Goal: Task Accomplishment & Management: Use online tool/utility

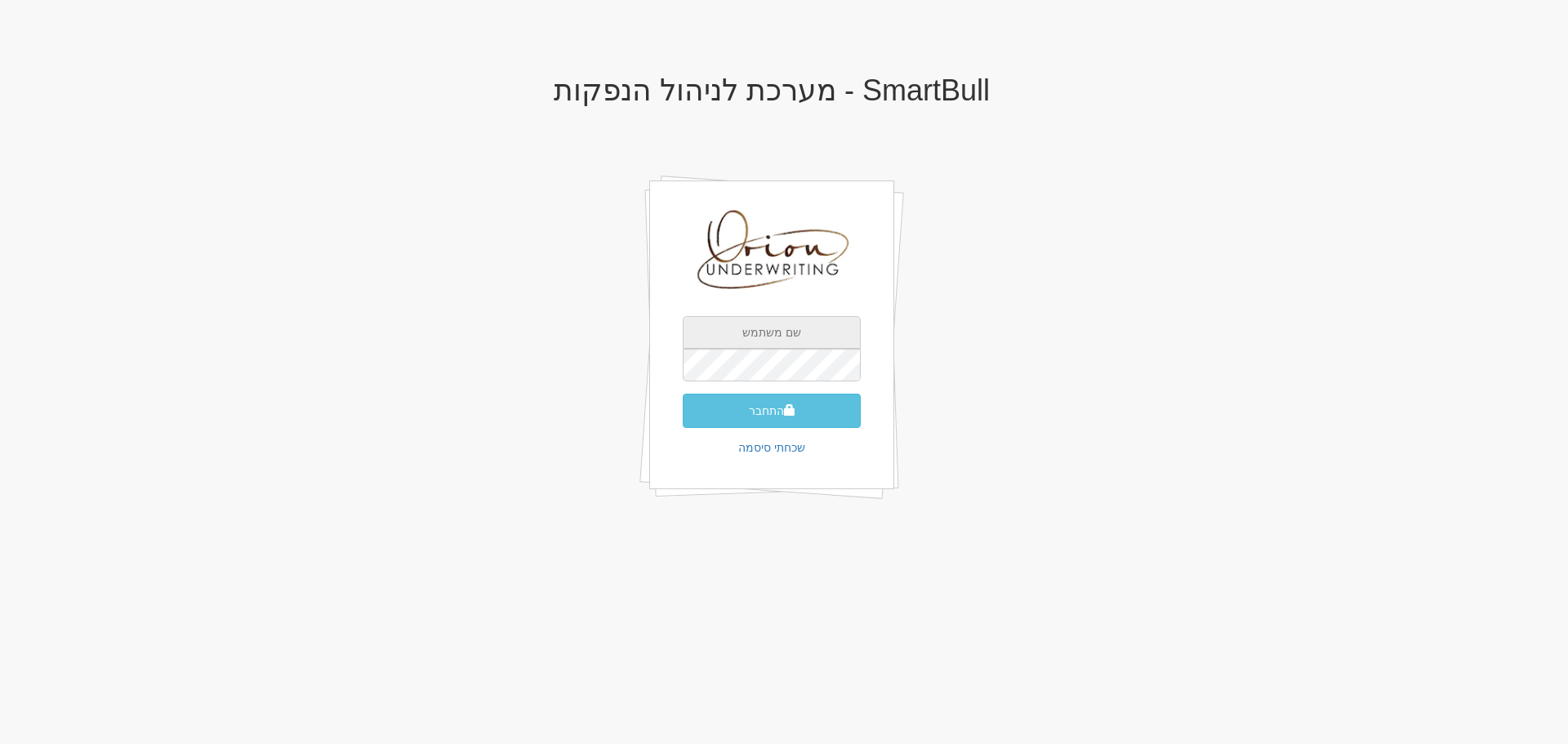
type input "[EMAIL_ADDRESS][DOMAIN_NAME]"
click at [790, 333] on input "[EMAIL_ADDRESS][DOMAIN_NAME]" at bounding box center [772, 333] width 178 height 33
drag, startPoint x: 808, startPoint y: 400, endPoint x: 824, endPoint y: 397, distance: 16.3
click at [808, 403] on button "התחבר" at bounding box center [772, 411] width 178 height 34
click at [999, 348] on div "SmartBull - מערכת לניהול הנפקות ori@orion-uw.com התחבר שכחתי סיסמה" at bounding box center [772, 305] width 955 height 496
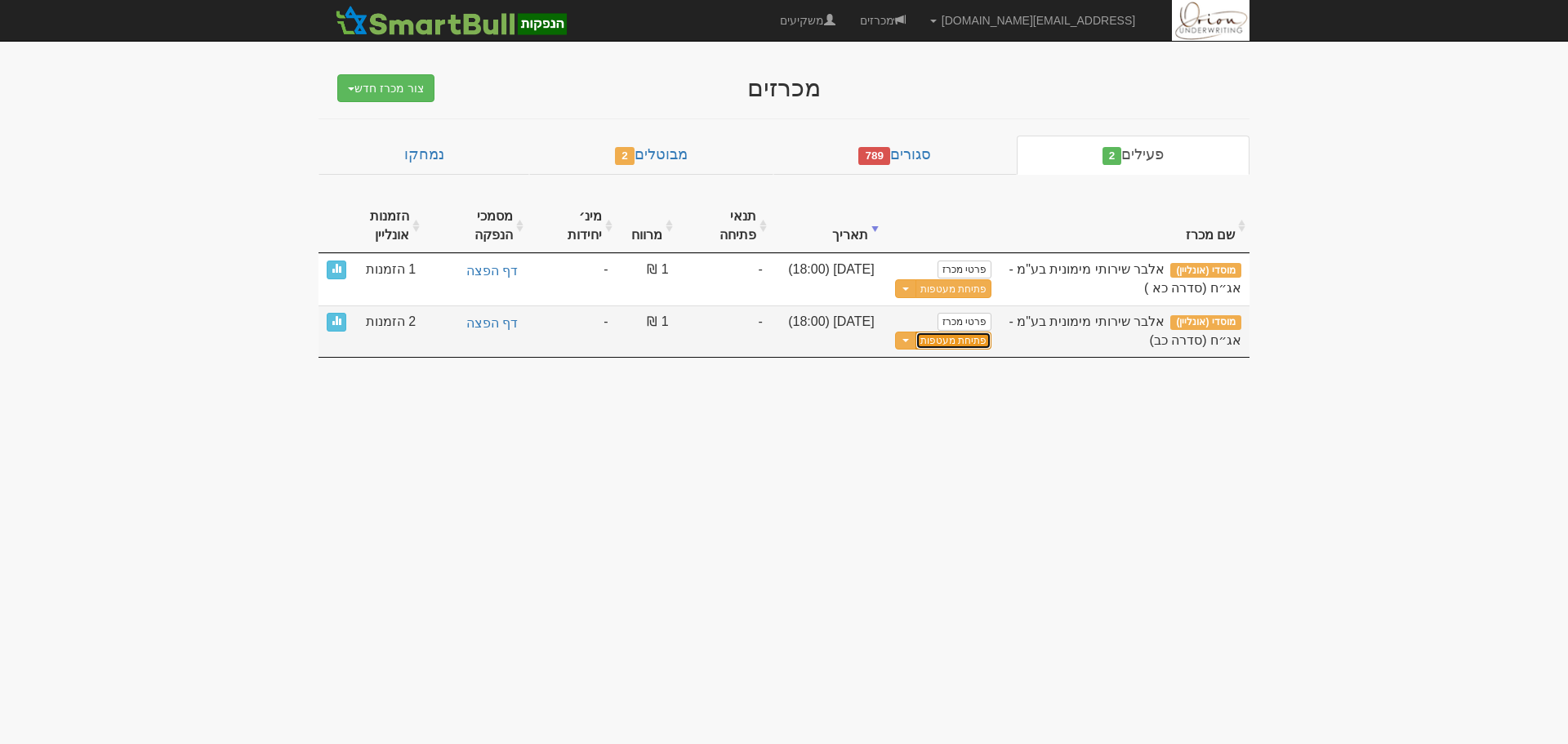
click at [975, 332] on button "פתיחת מעטפות" at bounding box center [953, 340] width 76 height 19
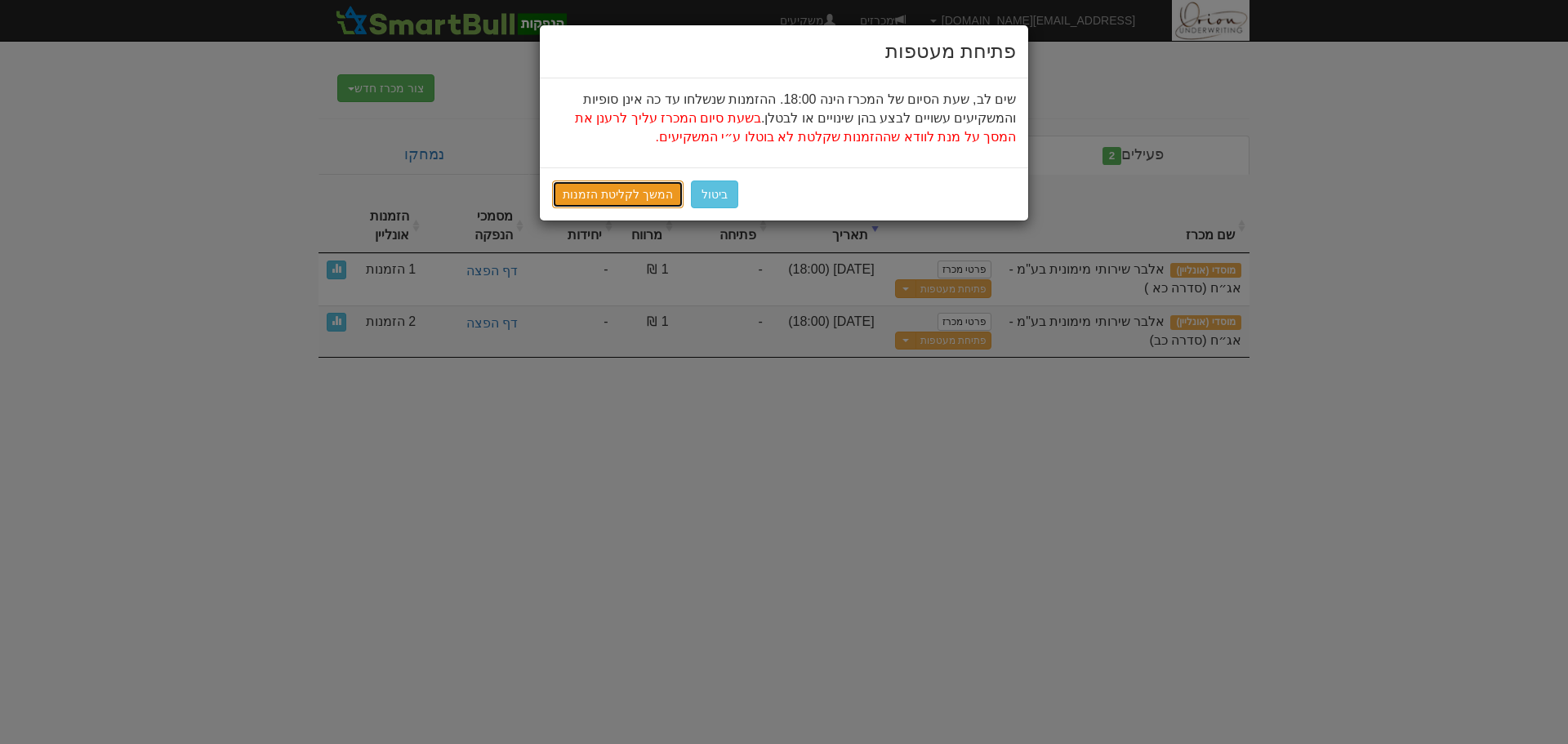
drag, startPoint x: 603, startPoint y: 190, endPoint x: 781, endPoint y: 228, distance: 182.0
click at [603, 189] on link "המשך לקליטת הזמנות" at bounding box center [617, 194] width 132 height 27
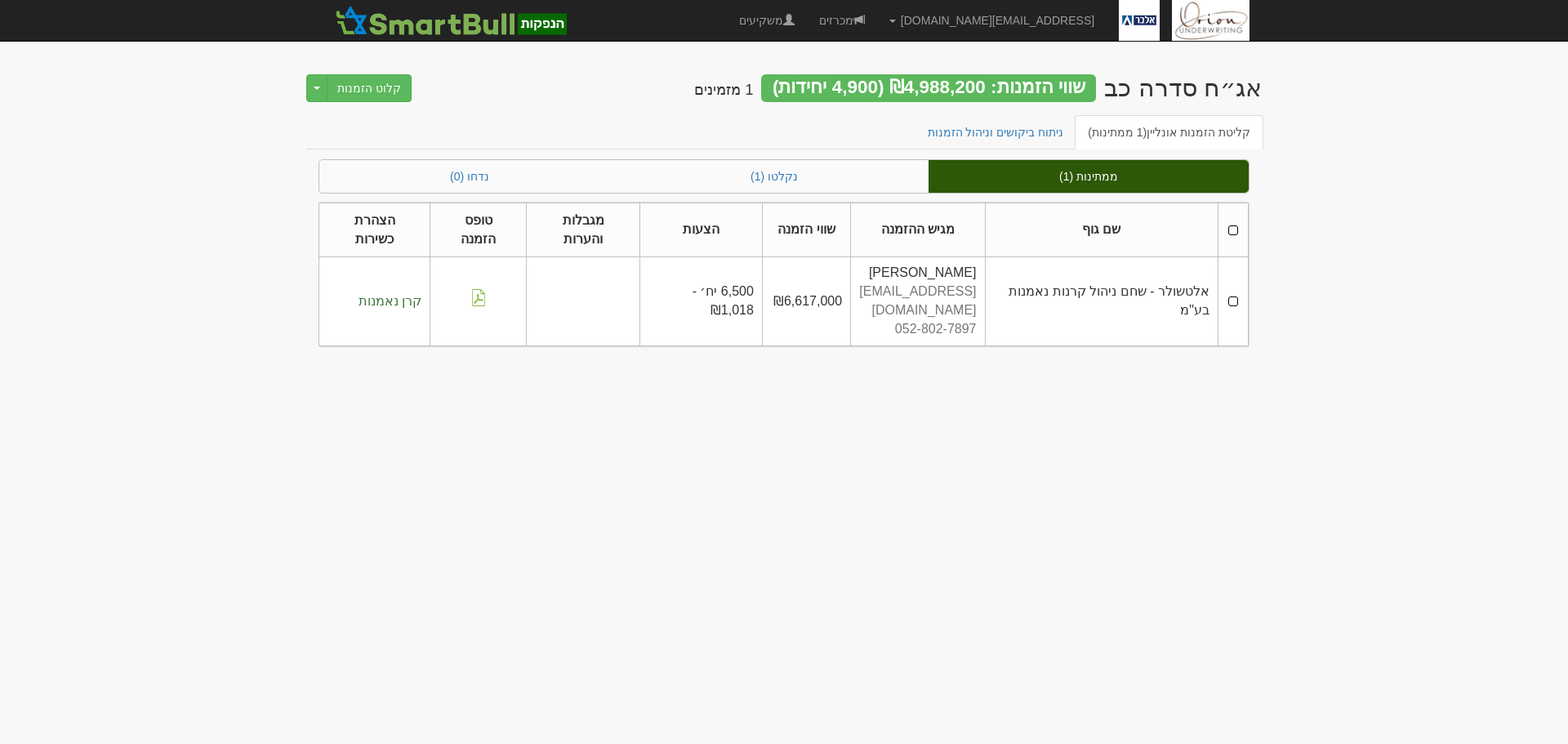
click at [1079, 335] on body "[EMAIL_ADDRESS][DOMAIN_NAME] הגדרות חשבונות הנפקה תבניות הודעות קיבול" at bounding box center [784, 372] width 1568 height 744
click at [1207, 374] on body "[EMAIL_ADDRESS][DOMAIN_NAME] הגדרות חשבונות הנפקה תבניות הודעות קיבול" at bounding box center [784, 372] width 1568 height 744
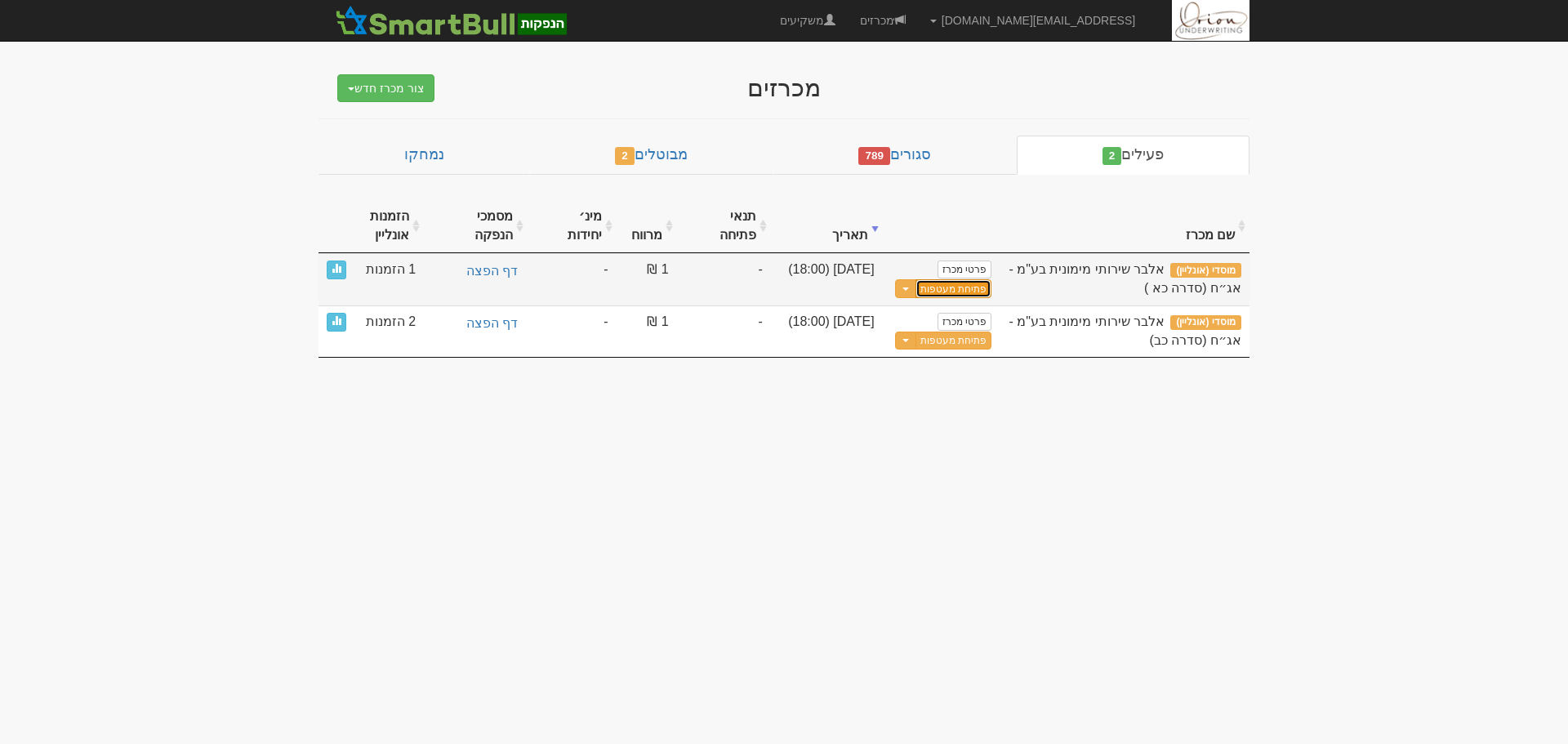
click at [970, 280] on button "פתיחת מעטפות" at bounding box center [953, 289] width 76 height 19
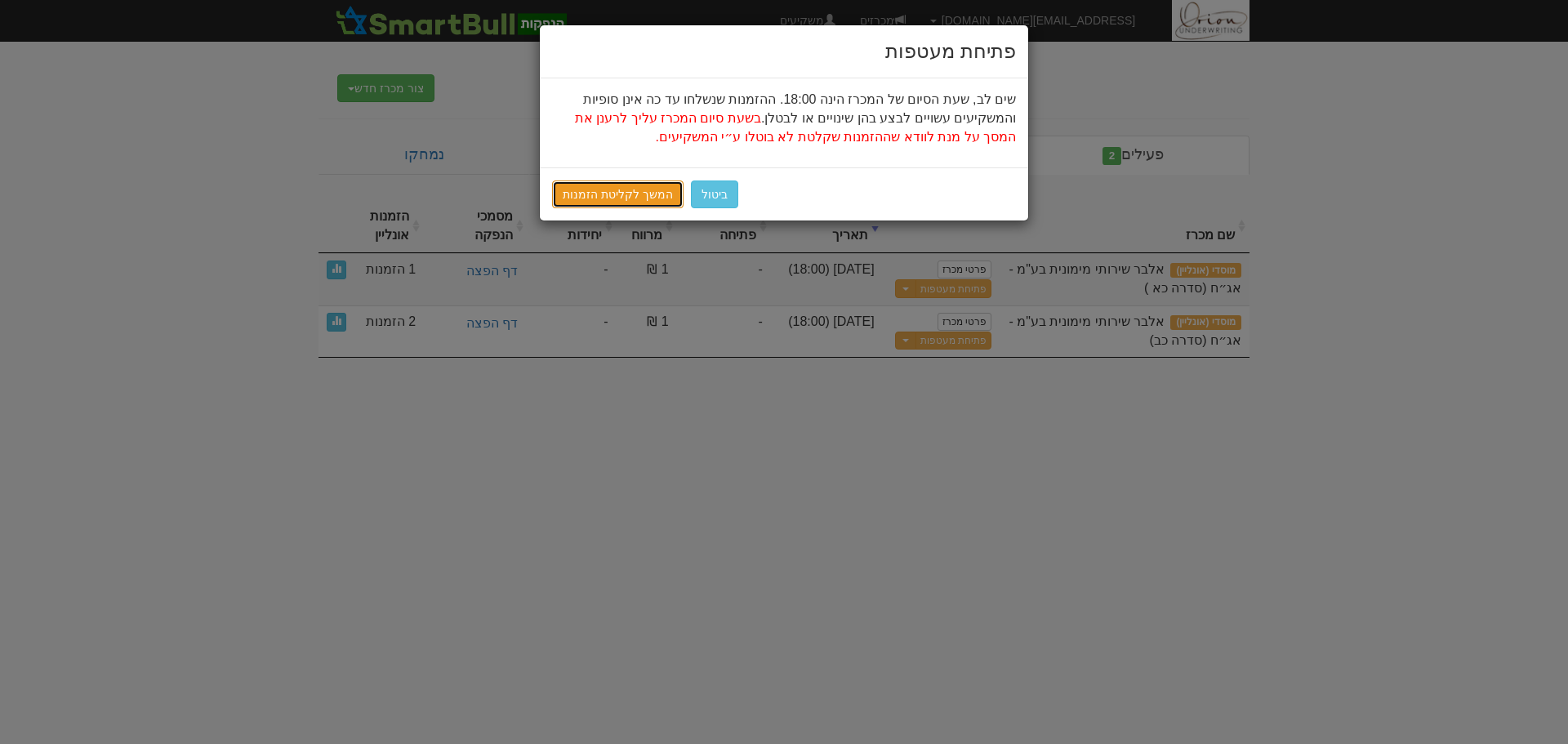
click at [582, 196] on link "המשך לקליטת הזמנות" at bounding box center [617, 194] width 132 height 27
drag, startPoint x: 774, startPoint y: 479, endPoint x: 742, endPoint y: 375, distance: 108.8
click at [775, 476] on div "פתיחת מעטפות שים לב, שעת הסיום של המכרז הינה 18:00. ההזמנות שנשלחו עד כה אינן ס…" at bounding box center [784, 372] width 1568 height 744
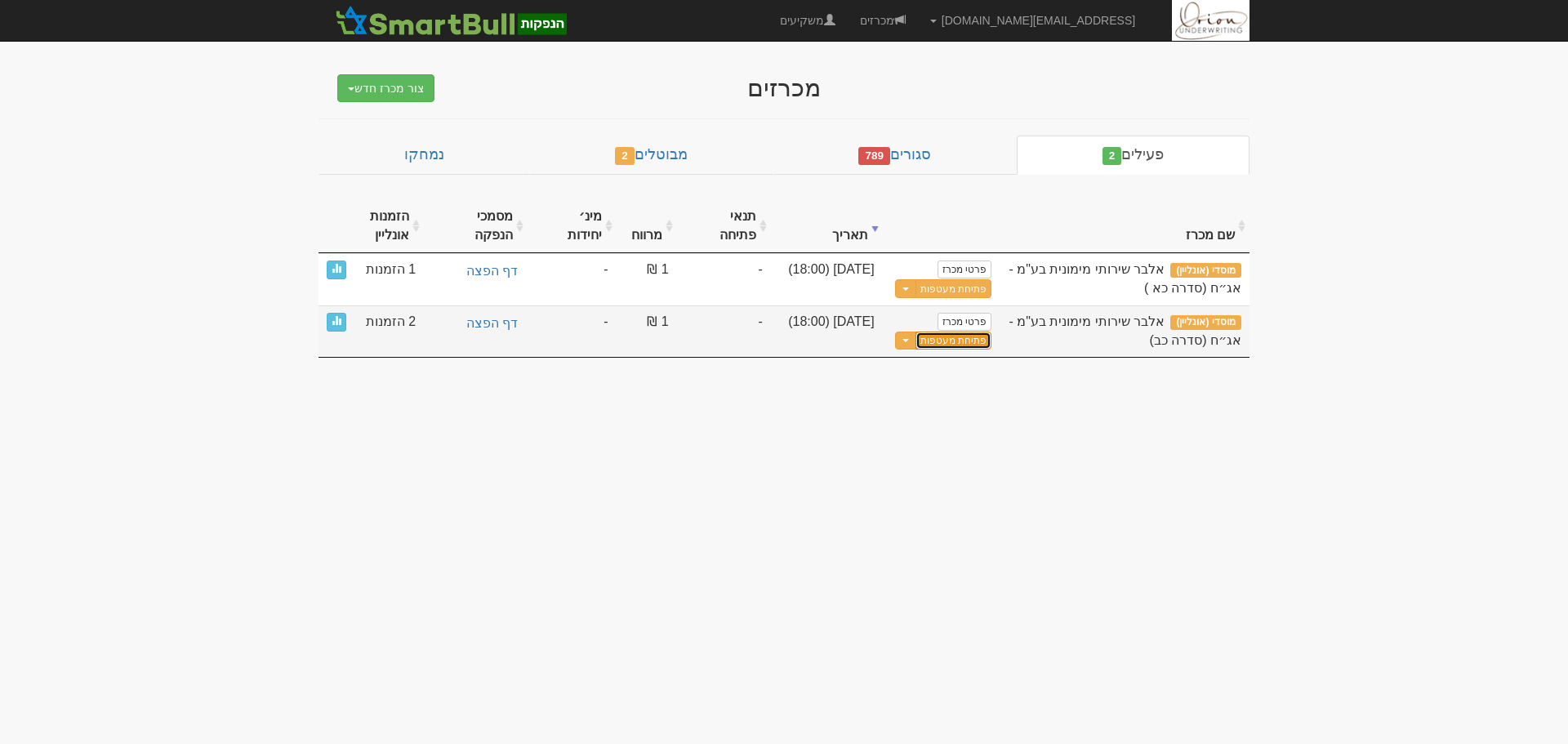
click at [947, 332] on button "פתיחת מעטפות" at bounding box center [953, 340] width 76 height 19
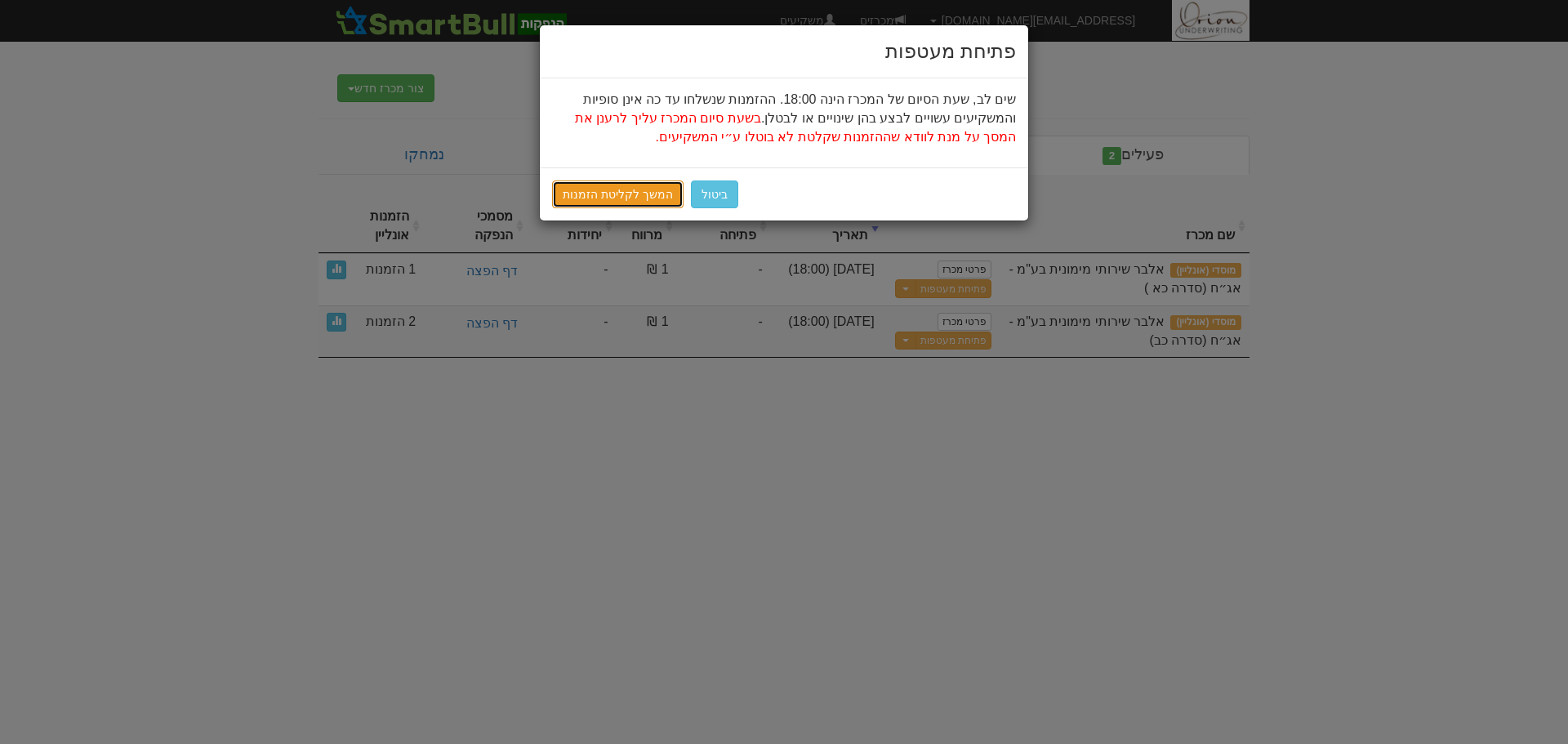
click at [626, 196] on link "המשך לקליטת הזמנות" at bounding box center [617, 194] width 132 height 27
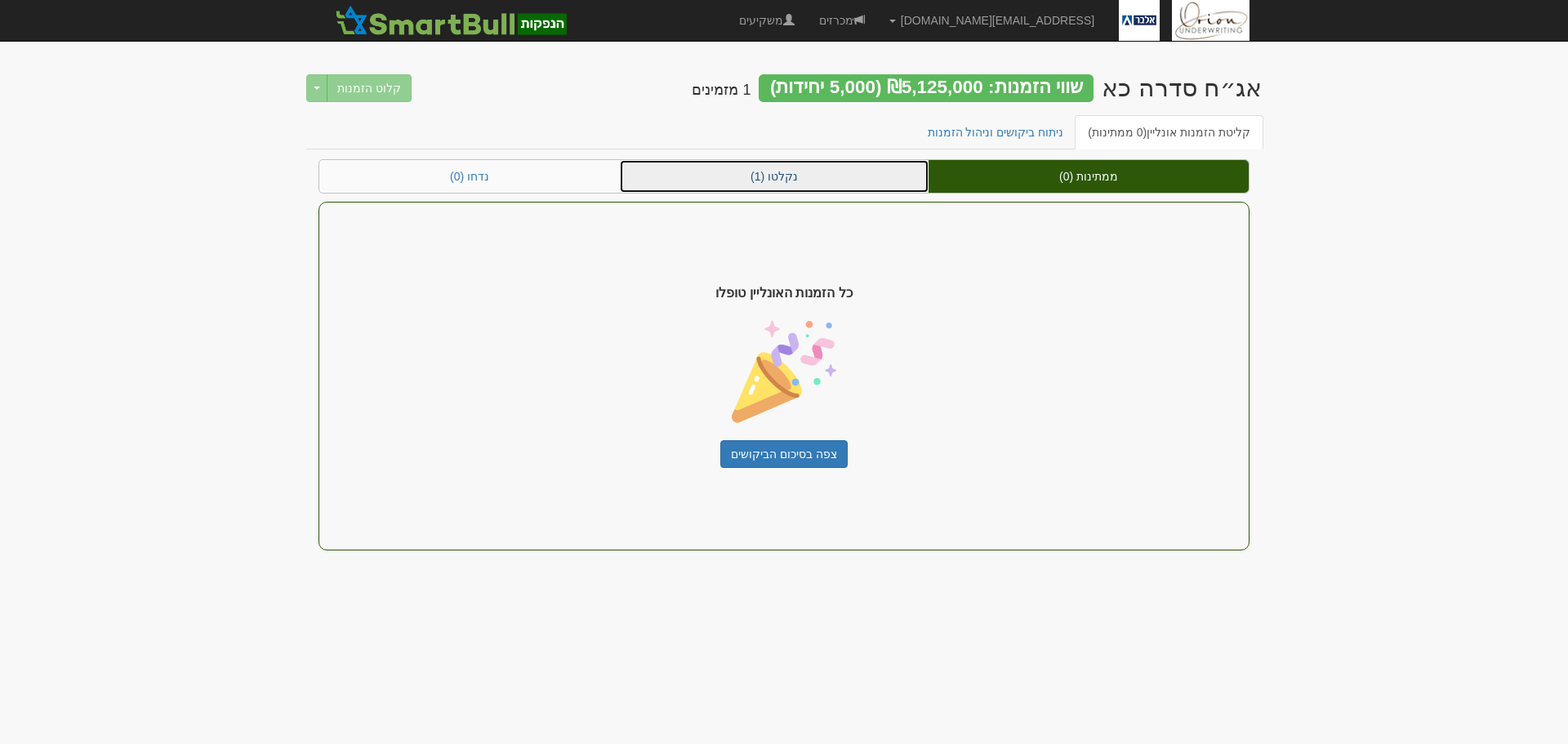
click at [804, 177] on link "נקלטו (1)" at bounding box center [774, 176] width 309 height 33
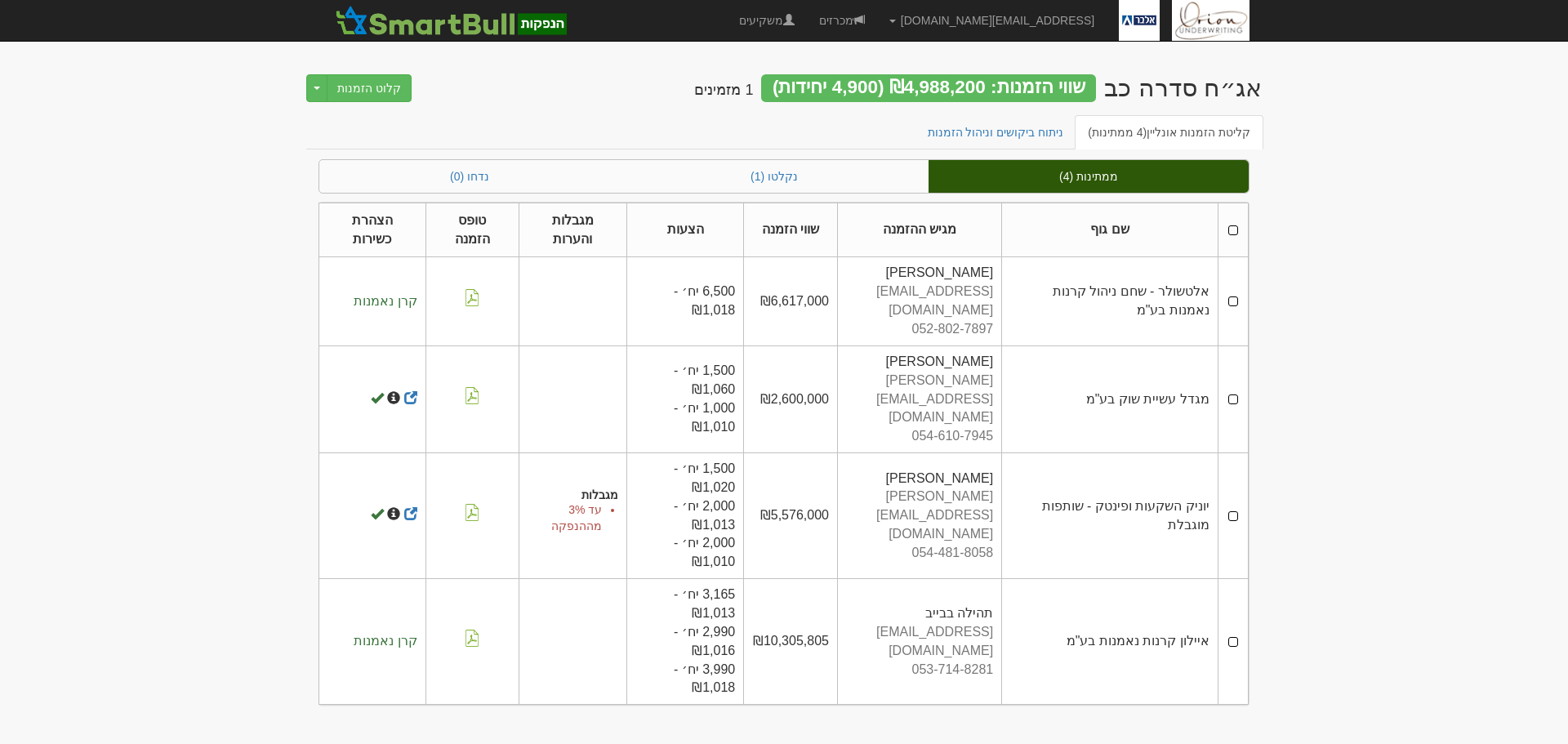
click at [1182, 93] on div "אג״ח סדרה כב" at bounding box center [1183, 88] width 158 height 27
click at [807, 289] on td "₪6,617,000" at bounding box center [790, 301] width 94 height 89
drag, startPoint x: 765, startPoint y: 368, endPoint x: 832, endPoint y: 372, distance: 67.1
click at [832, 372] on td "₪2,600,000" at bounding box center [790, 399] width 94 height 107
click at [816, 371] on td "₪2,600,000" at bounding box center [790, 399] width 94 height 107
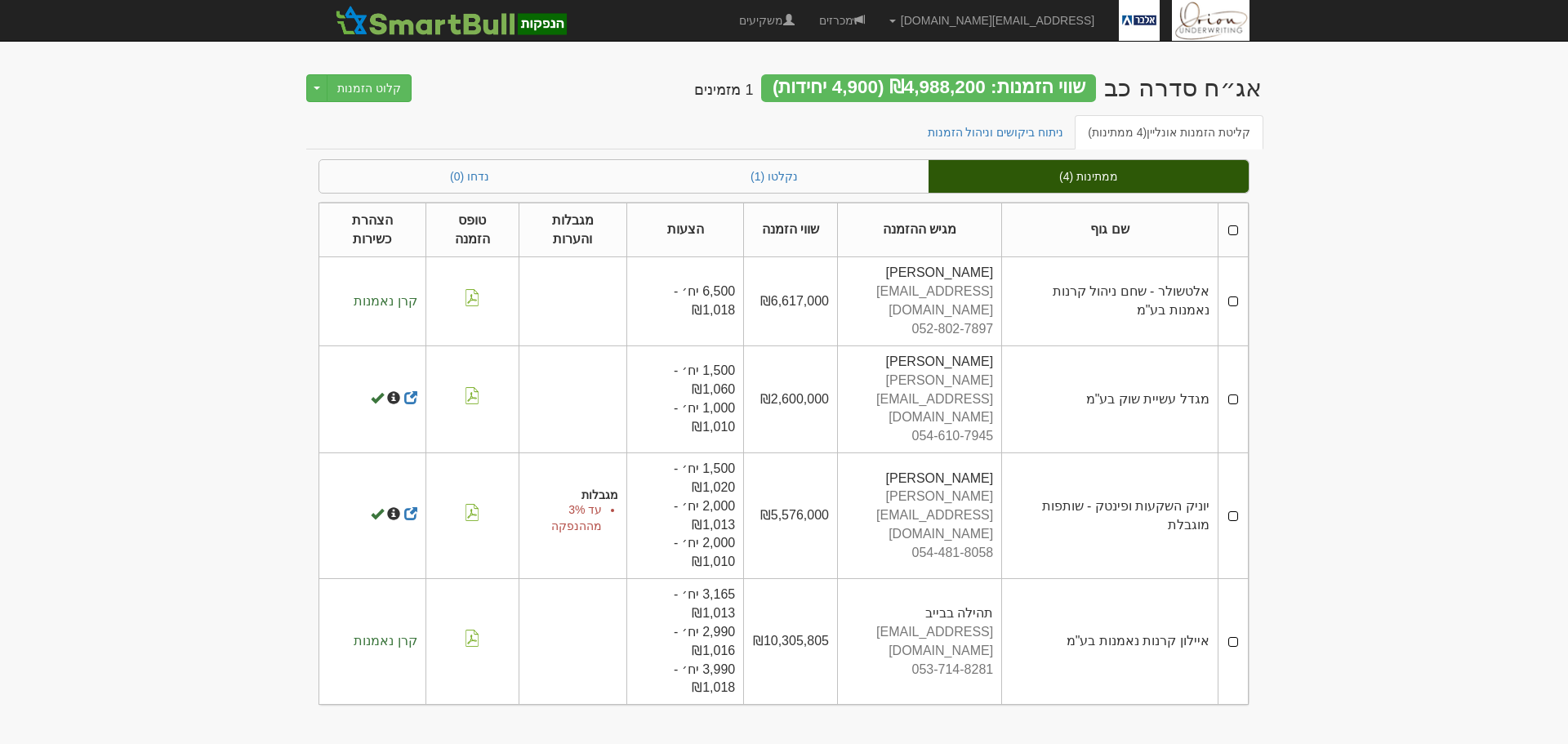
click at [758, 474] on td "₪5,576,000" at bounding box center [790, 516] width 94 height 126
drag, startPoint x: 759, startPoint y: 603, endPoint x: 1216, endPoint y: 593, distance: 457.1
click at [1216, 593] on tr "איילון קרנות נאמנות בע"מ תהילה בבייב tehila@ayalon-inv.co.il 053-714-8281 ₪10,3…" at bounding box center [784, 642] width 930 height 126
click at [1410, 482] on body "ori@orion-uw.com הגדרות חשבונות הנפקה תבניות הודעות קיבול" at bounding box center [784, 372] width 1568 height 744
click at [852, 189] on link "נקלטו (1)" at bounding box center [774, 176] width 309 height 33
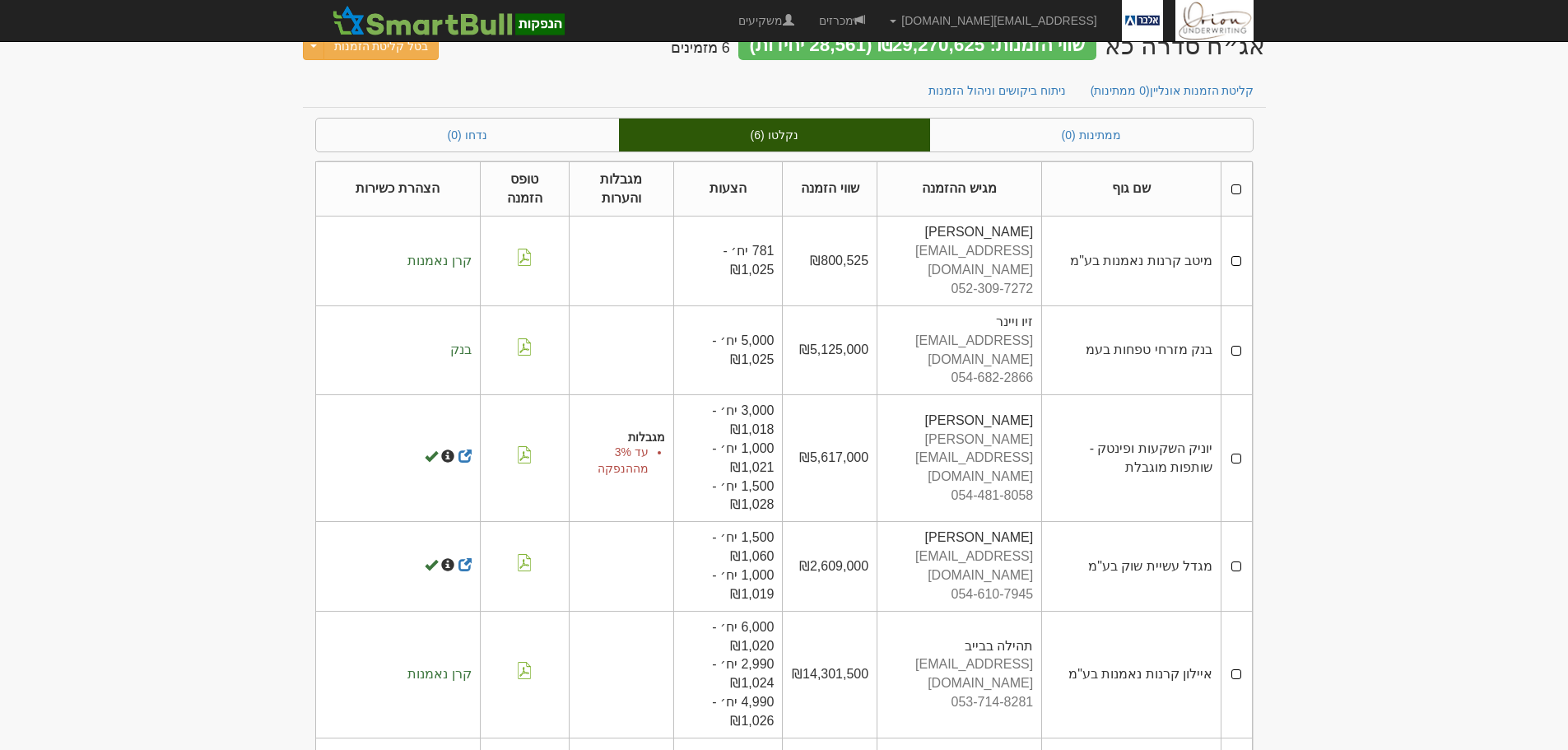
scroll to position [82, 0]
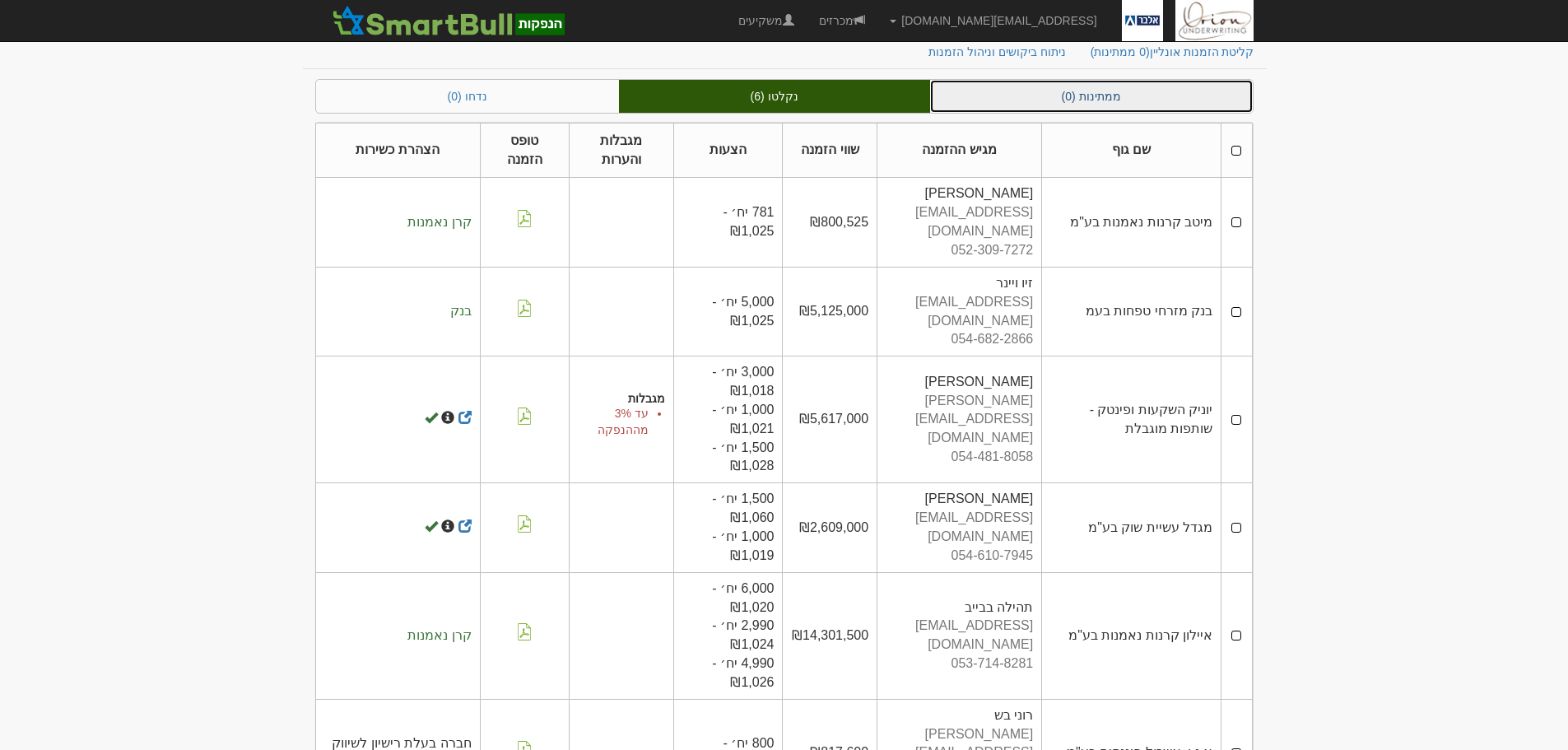
click at [1123, 95] on link "ממתינות (0)" at bounding box center [1092, 96] width 322 height 33
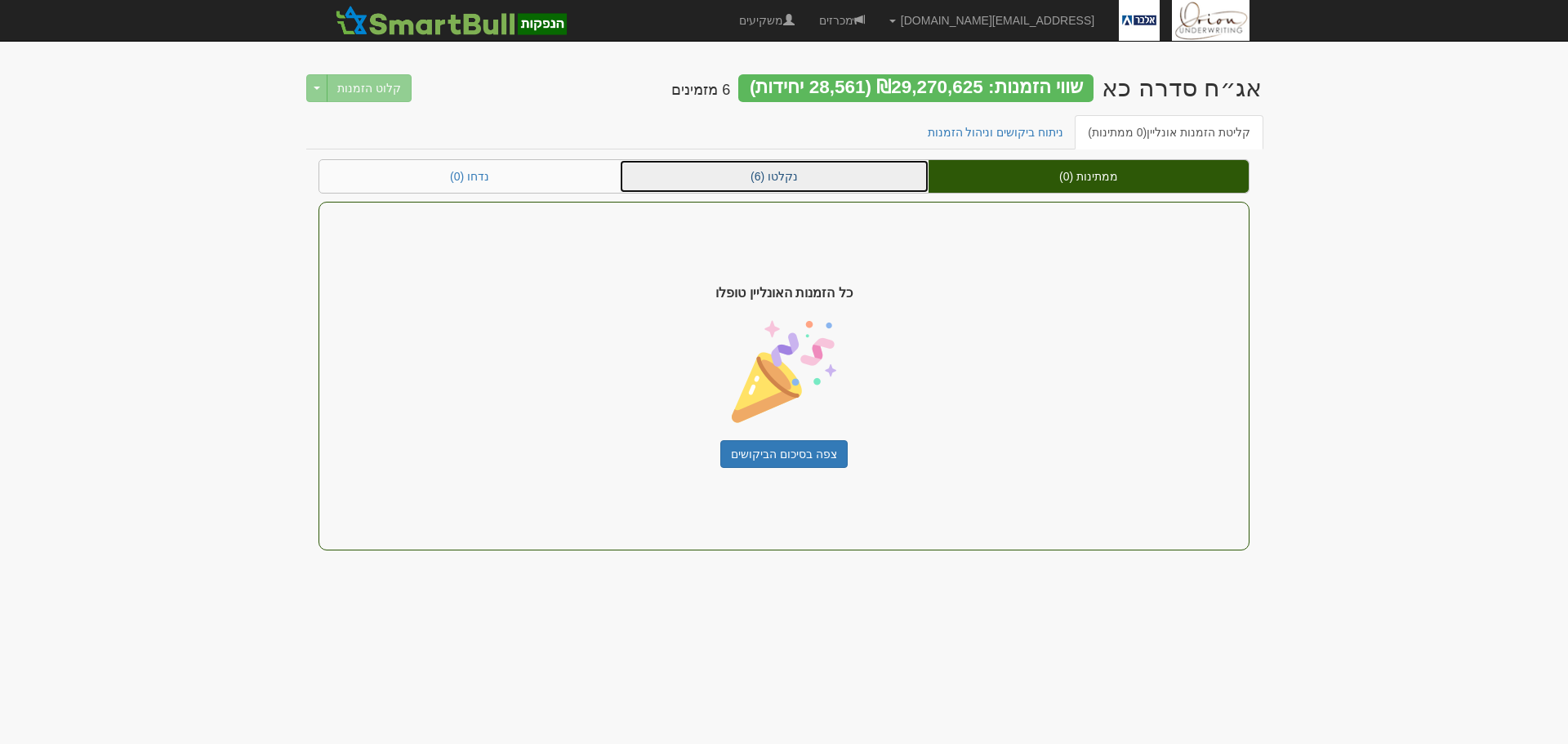
click at [814, 167] on link "נקלטו (6)" at bounding box center [774, 176] width 309 height 33
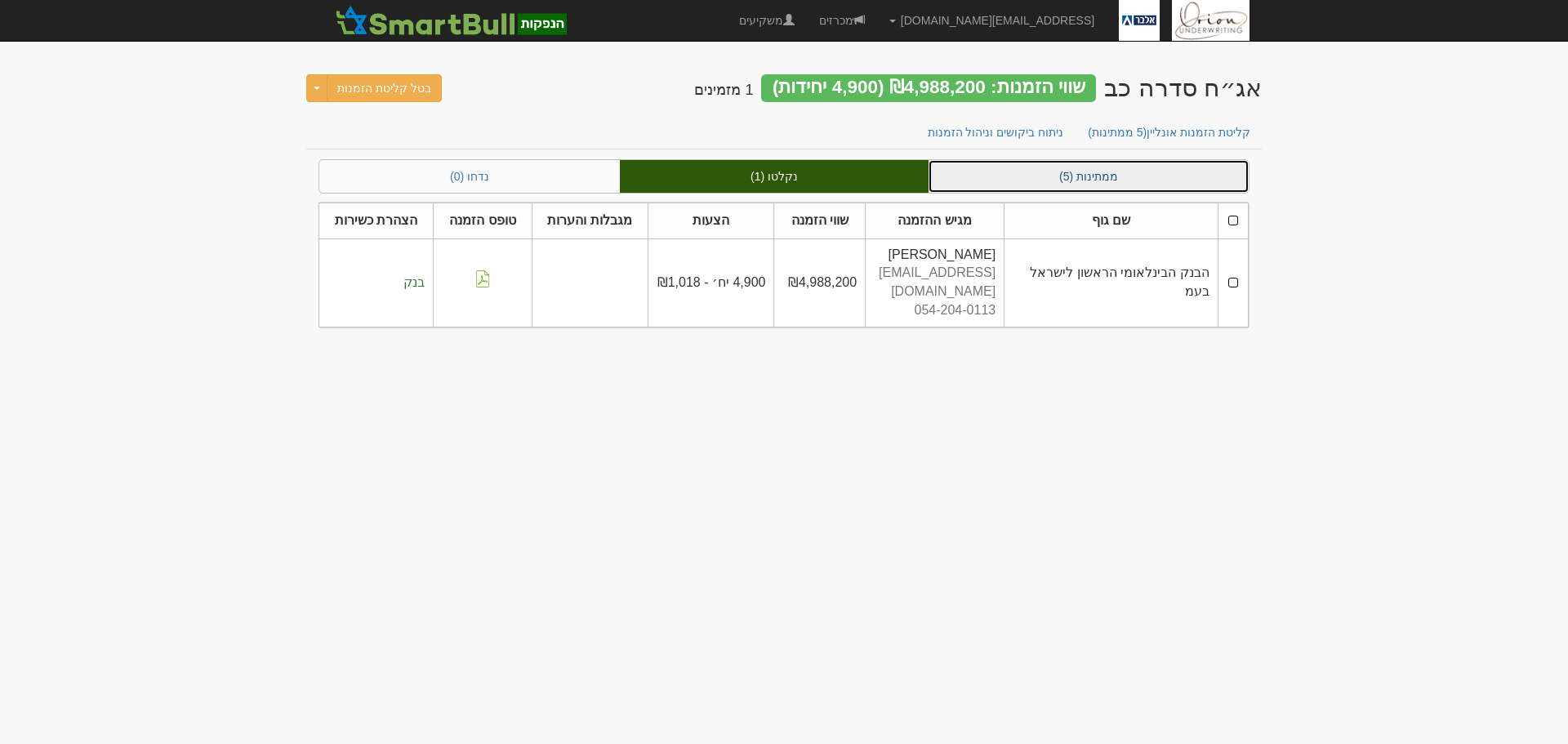
click at [1105, 171] on link "ממתינות (5)" at bounding box center [1089, 176] width 320 height 33
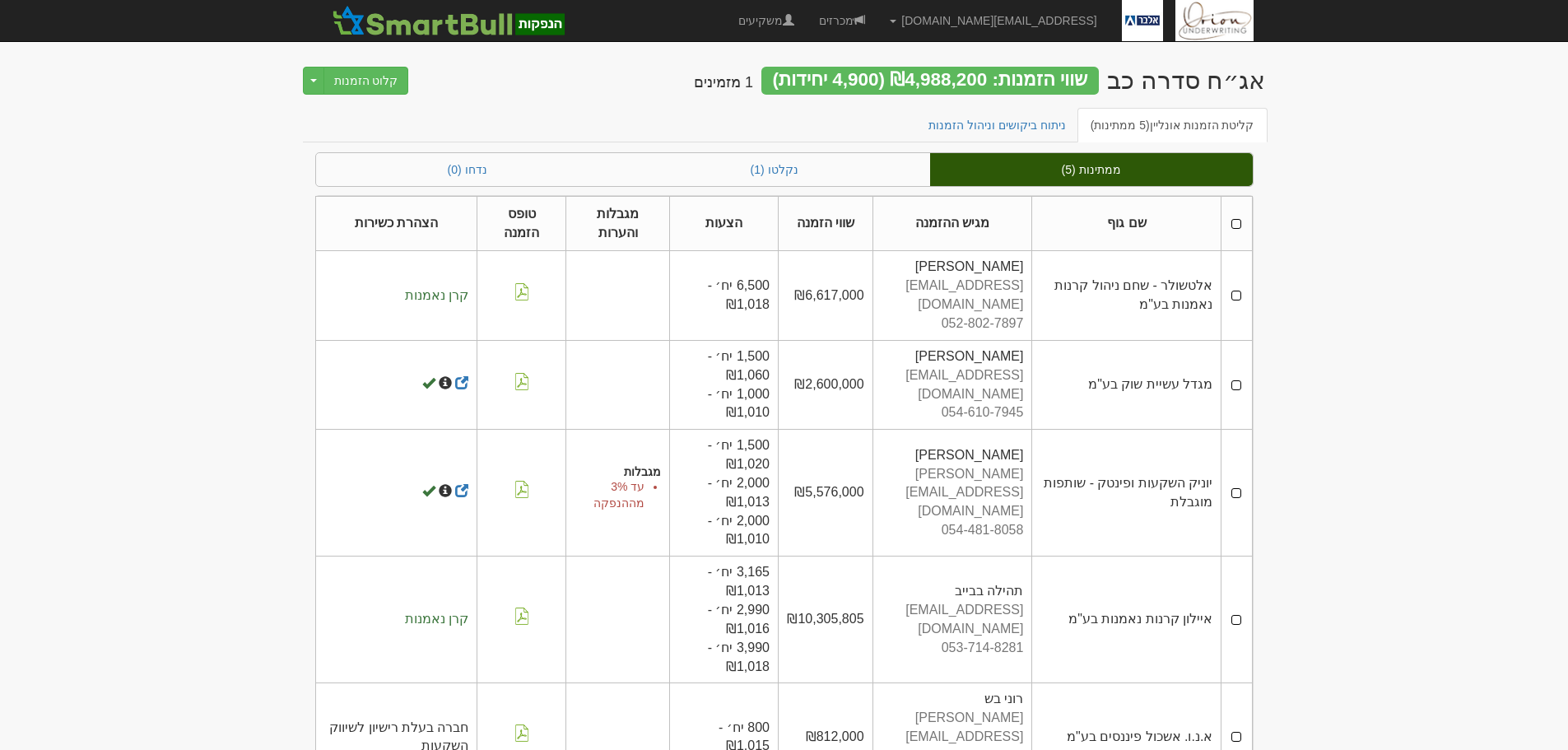
scroll to position [11, 0]
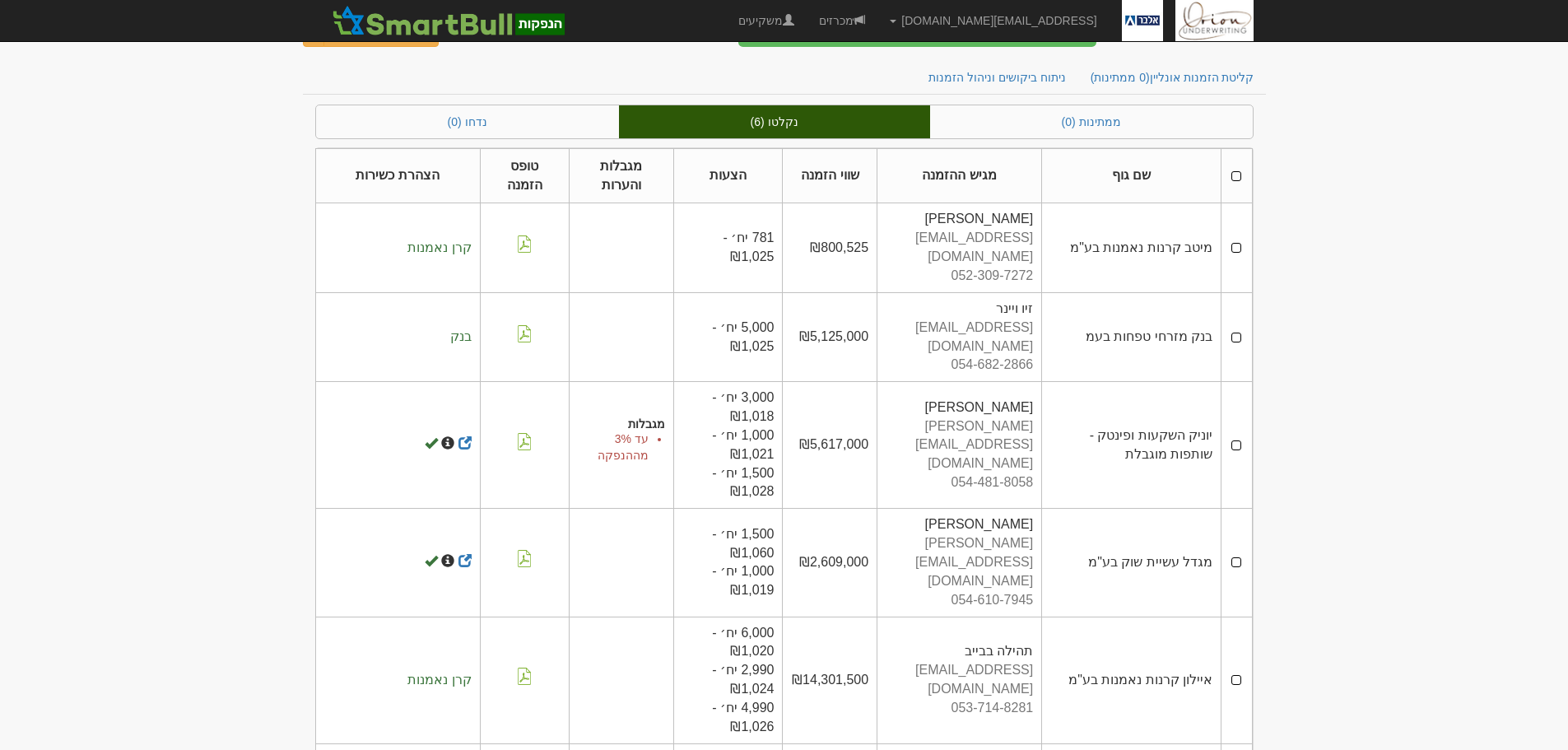
scroll to position [82, 0]
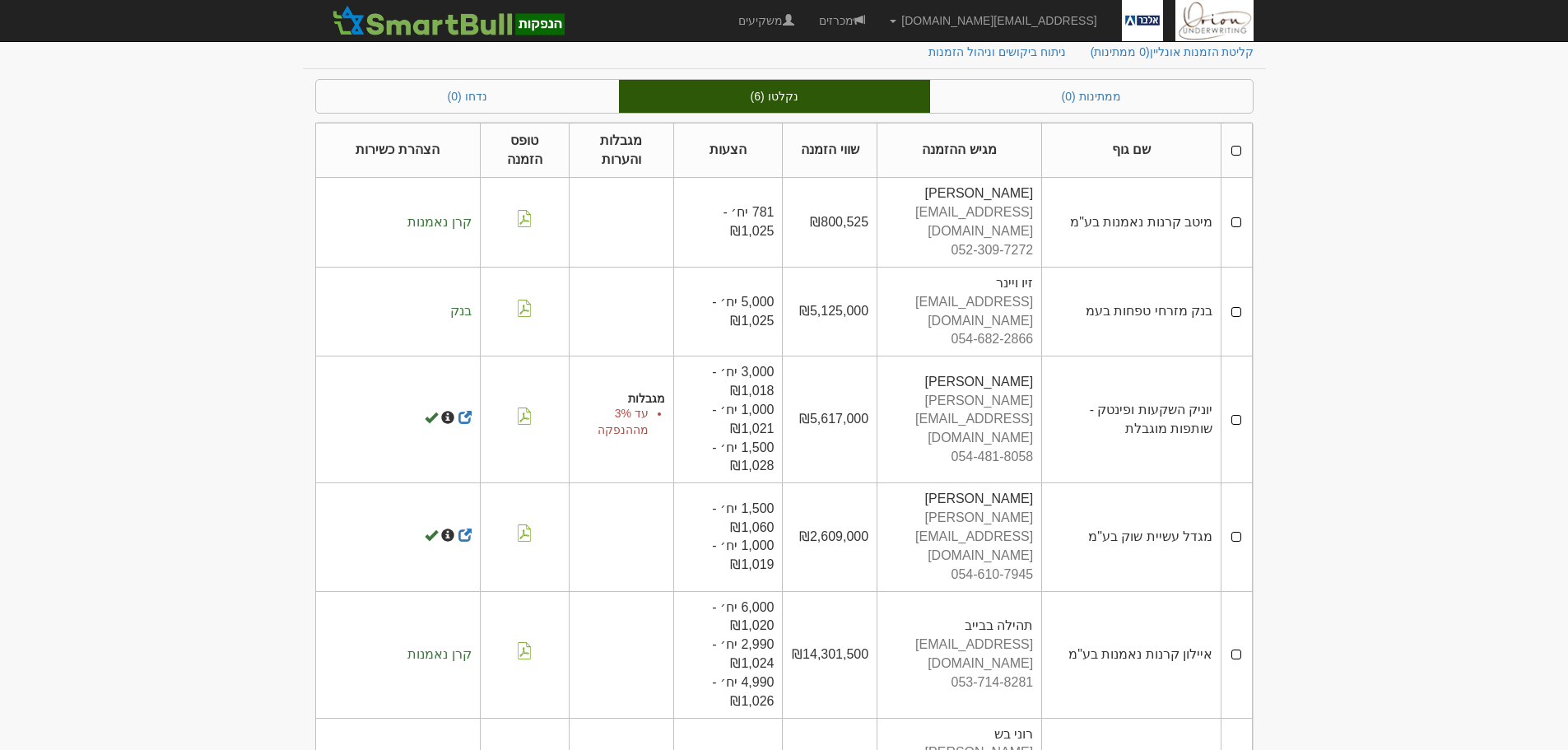
drag, startPoint x: 802, startPoint y: 283, endPoint x: 1038, endPoint y: 271, distance: 236.3
click at [1033, 271] on tr "בנק מזרחי טפחות בעמ זיו ויינר ziv.wiener@umtb.co.il 054-682-2866 ₪5,125,000 מגב…" at bounding box center [784, 312] width 937 height 89
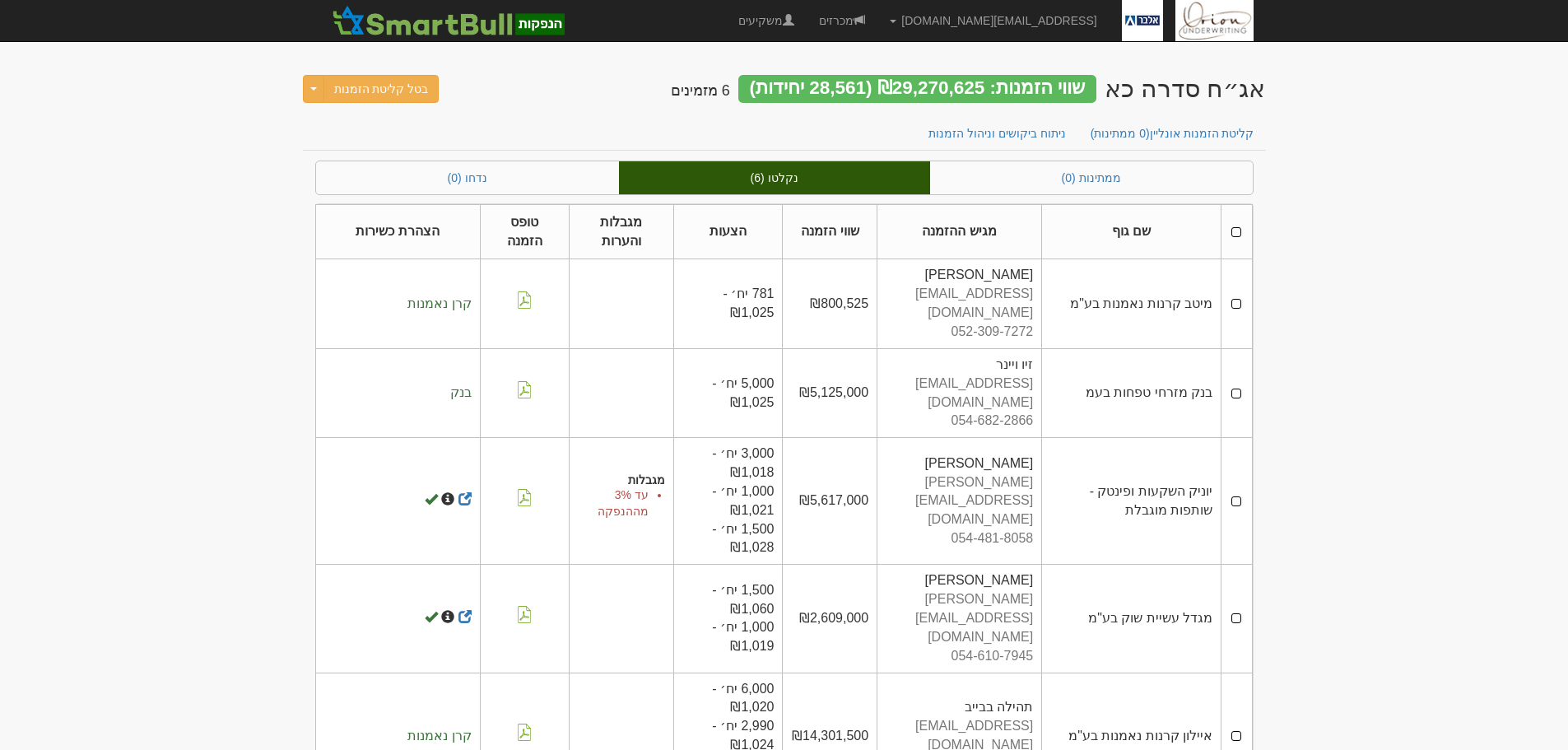
click at [1130, 89] on div "אג״ח סדרה כא" at bounding box center [1186, 88] width 161 height 28
click at [1363, 224] on body "[EMAIL_ADDRESS][DOMAIN_NAME] הגדרות חשבונות הנפקה תבניות הודעות קיבול" at bounding box center [784, 463] width 1568 height 926
click at [1316, 201] on body "[EMAIL_ADDRESS][DOMAIN_NAME] הגדרות חשבונות הנפקה תבניות הודעות קיבול" at bounding box center [784, 463] width 1568 height 926
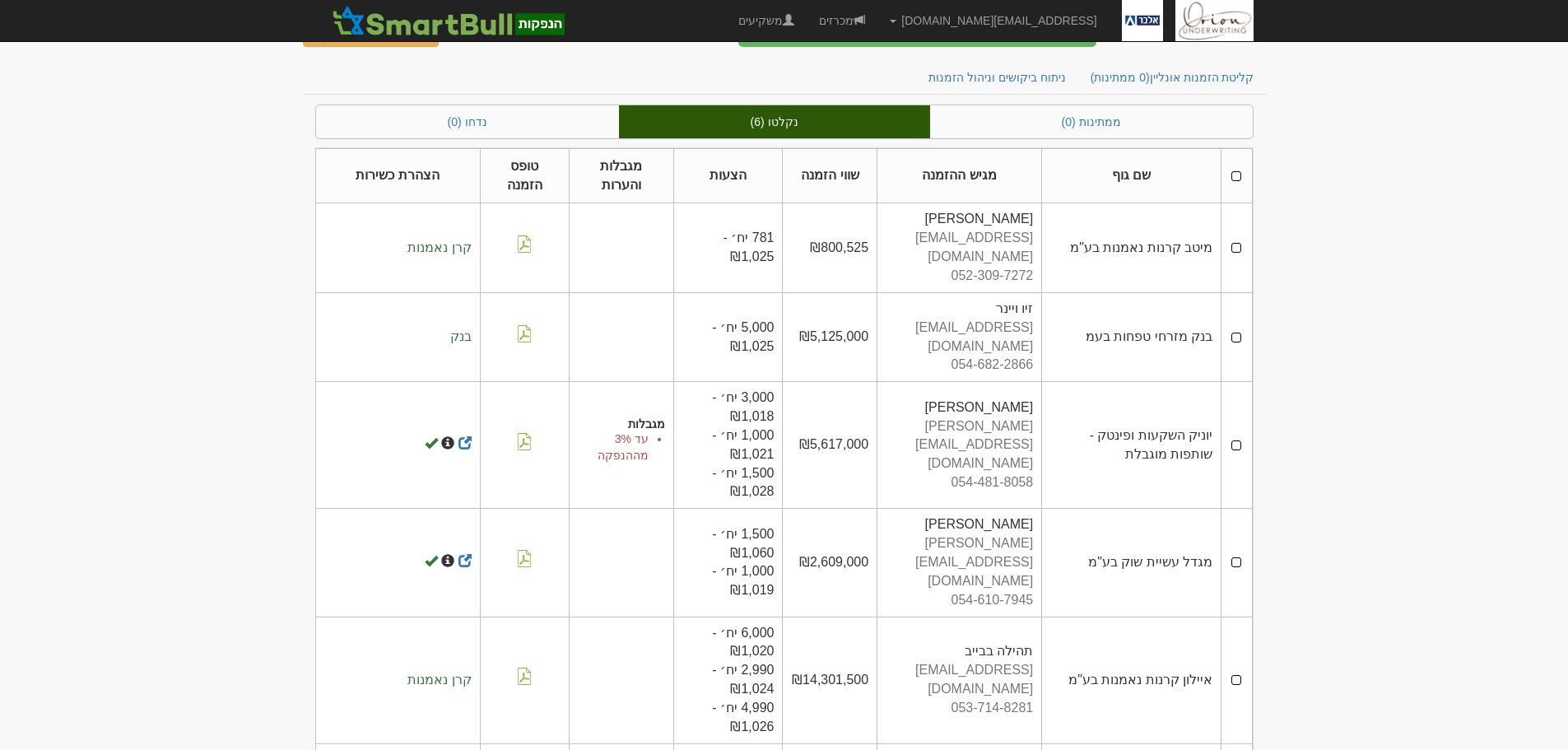
scroll to position [82, 0]
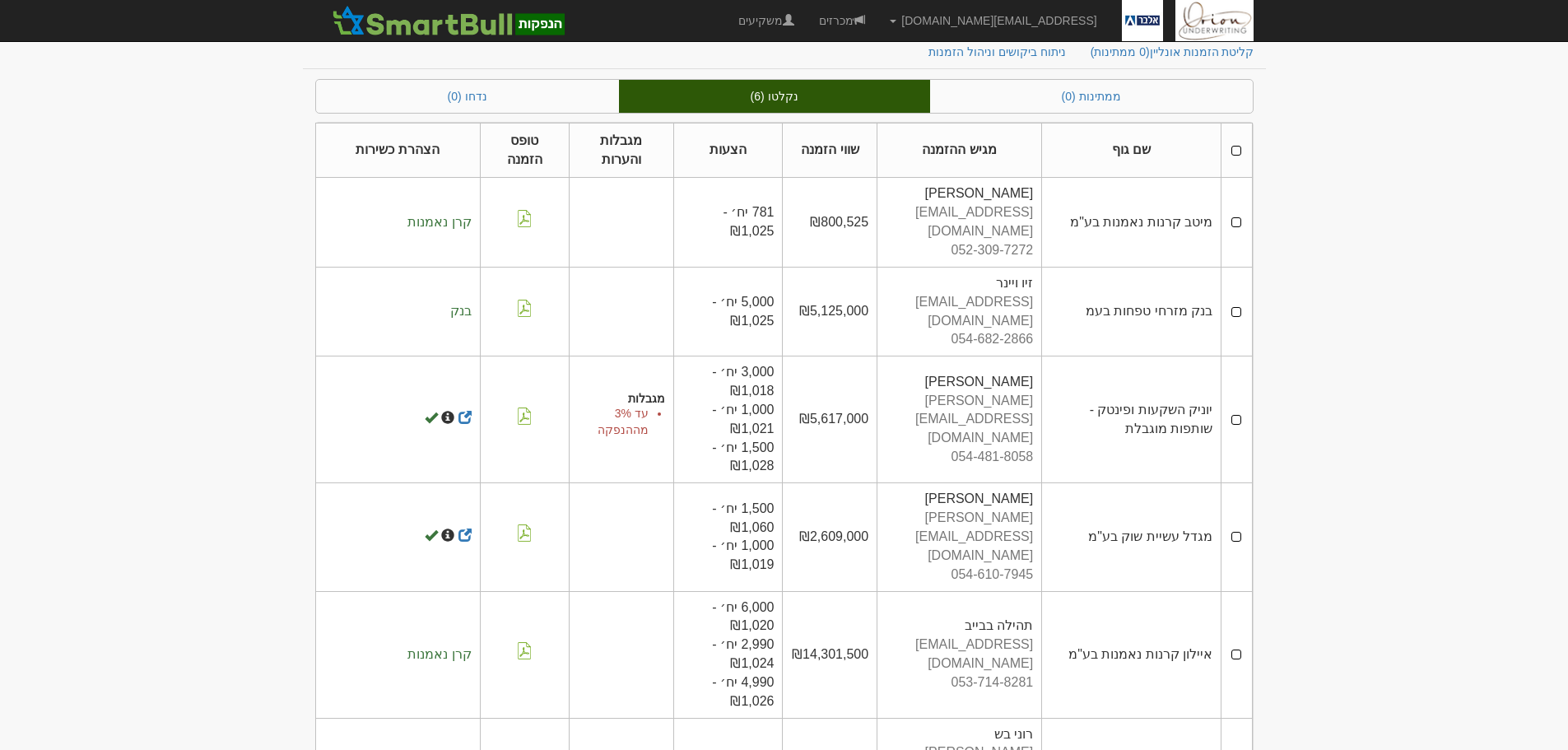
click at [1326, 214] on body "[EMAIL_ADDRESS][DOMAIN_NAME] הגדרות חשבונות הנפקה תבניות הודעות קיבול" at bounding box center [784, 381] width 1568 height 926
click at [1135, 94] on link "ממתינות (0)" at bounding box center [1092, 96] width 322 height 33
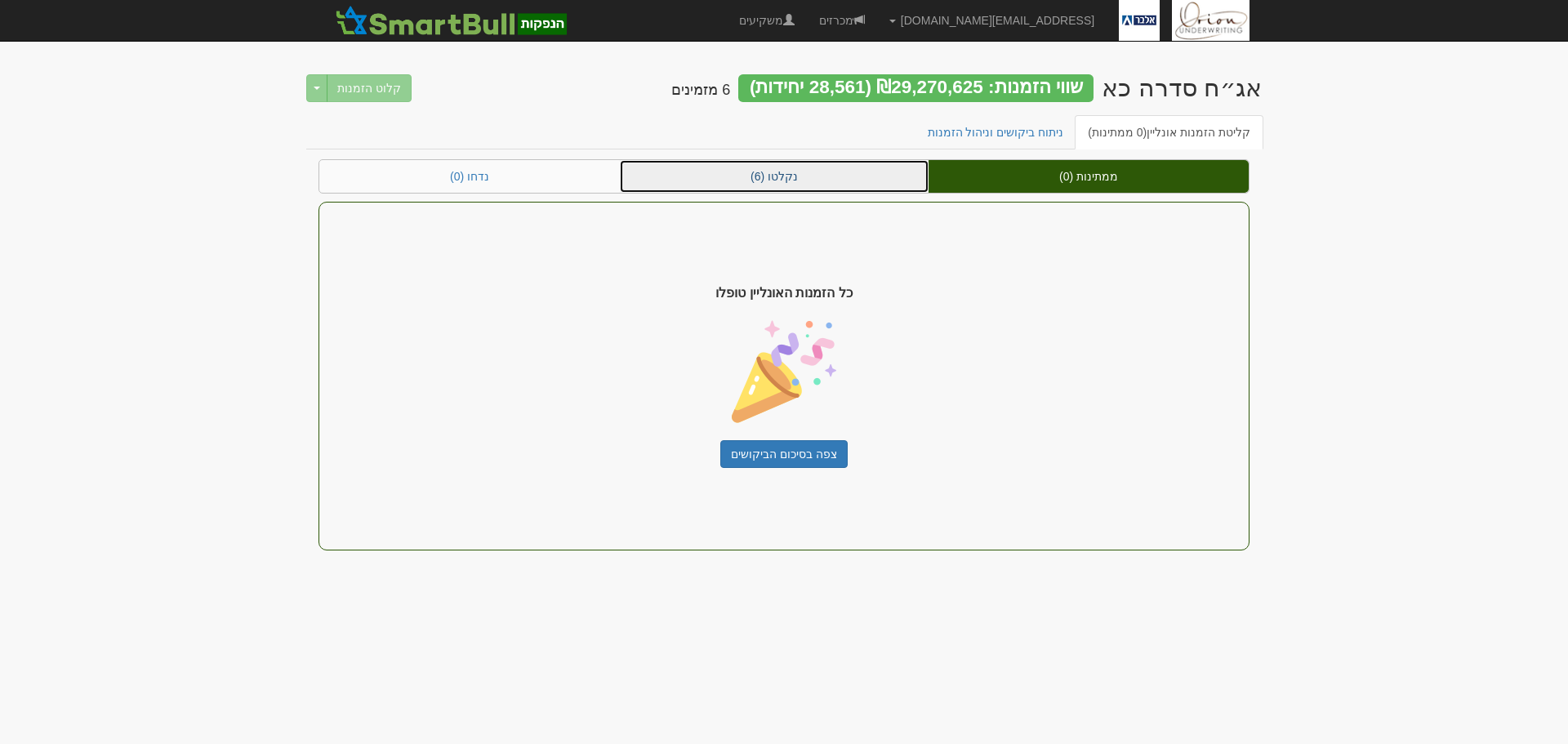
click at [866, 165] on link "נקלטו (6)" at bounding box center [774, 176] width 309 height 33
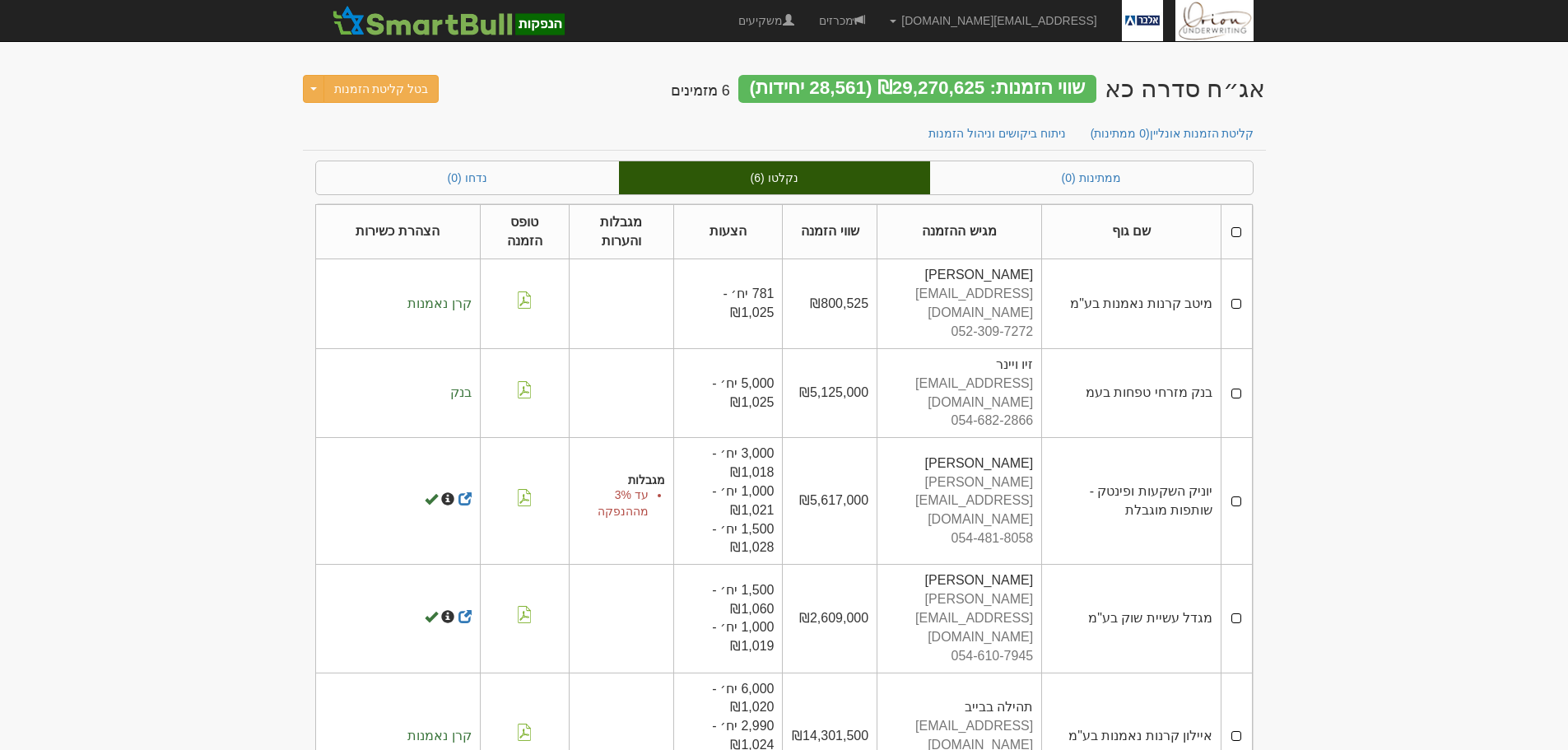
click at [1326, 357] on body "[EMAIL_ADDRESS][DOMAIN_NAME] הגדרות חשבונות הנפקה תבניות הודעות קיבול" at bounding box center [784, 463] width 1568 height 926
drag, startPoint x: 790, startPoint y: 98, endPoint x: 1325, endPoint y: 94, distance: 535.0
click at [1325, 94] on body "[EMAIL_ADDRESS][DOMAIN_NAME] הגדרות חשבונות הנפקה תבניות הודעות קיבול" at bounding box center [784, 463] width 1568 height 926
drag, startPoint x: 1256, startPoint y: 91, endPoint x: 745, endPoint y: 91, distance: 511.0
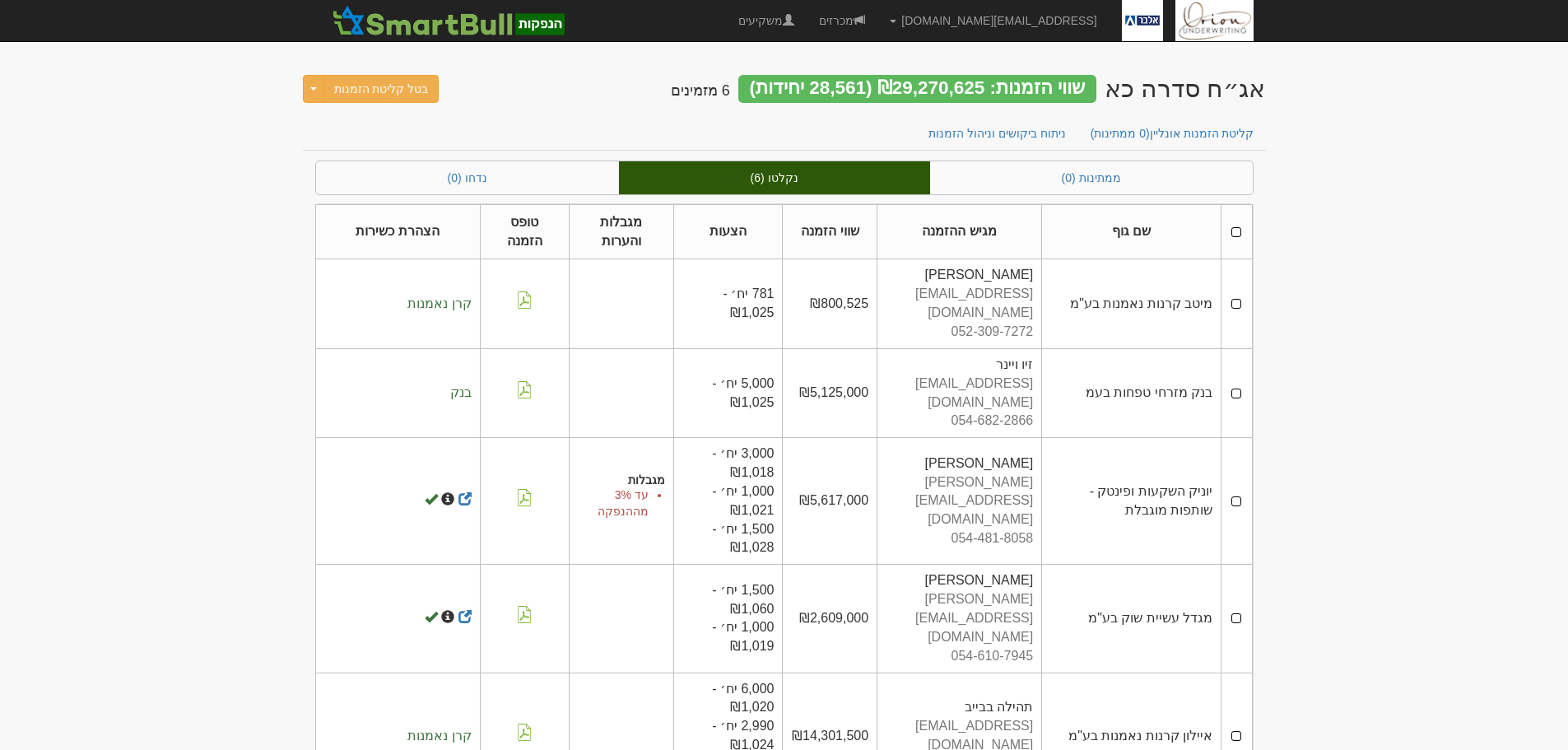
click at [696, 94] on h2 "אג״ח סדרה כא שווי הזמנות: ₪29,270,625 (28,561 יחידות) 6 מזמינים" at bounding box center [969, 91] width 595 height 33
click at [1428, 78] on body "[EMAIL_ADDRESS][DOMAIN_NAME] הגדרות חשבונות הנפקה תבניות הודעות קיבול" at bounding box center [784, 463] width 1568 height 926
drag, startPoint x: 1058, startPoint y: 89, endPoint x: 637, endPoint y: 94, distance: 421.0
click at [637, 94] on div "אג״ח סדרה כא שווי הזמנות: ₪29,270,625 (28,561 יחידות) 6 מזמינים בטל קליטת הזמנו…" at bounding box center [784, 87] width 963 height 58
click at [643, 86] on div "אג״ח סדרה כא שווי הזמנות: ₪29,270,625 (28,561 יחידות) 6 מזמינים בטל קליטת הזמנו…" at bounding box center [784, 87] width 963 height 58
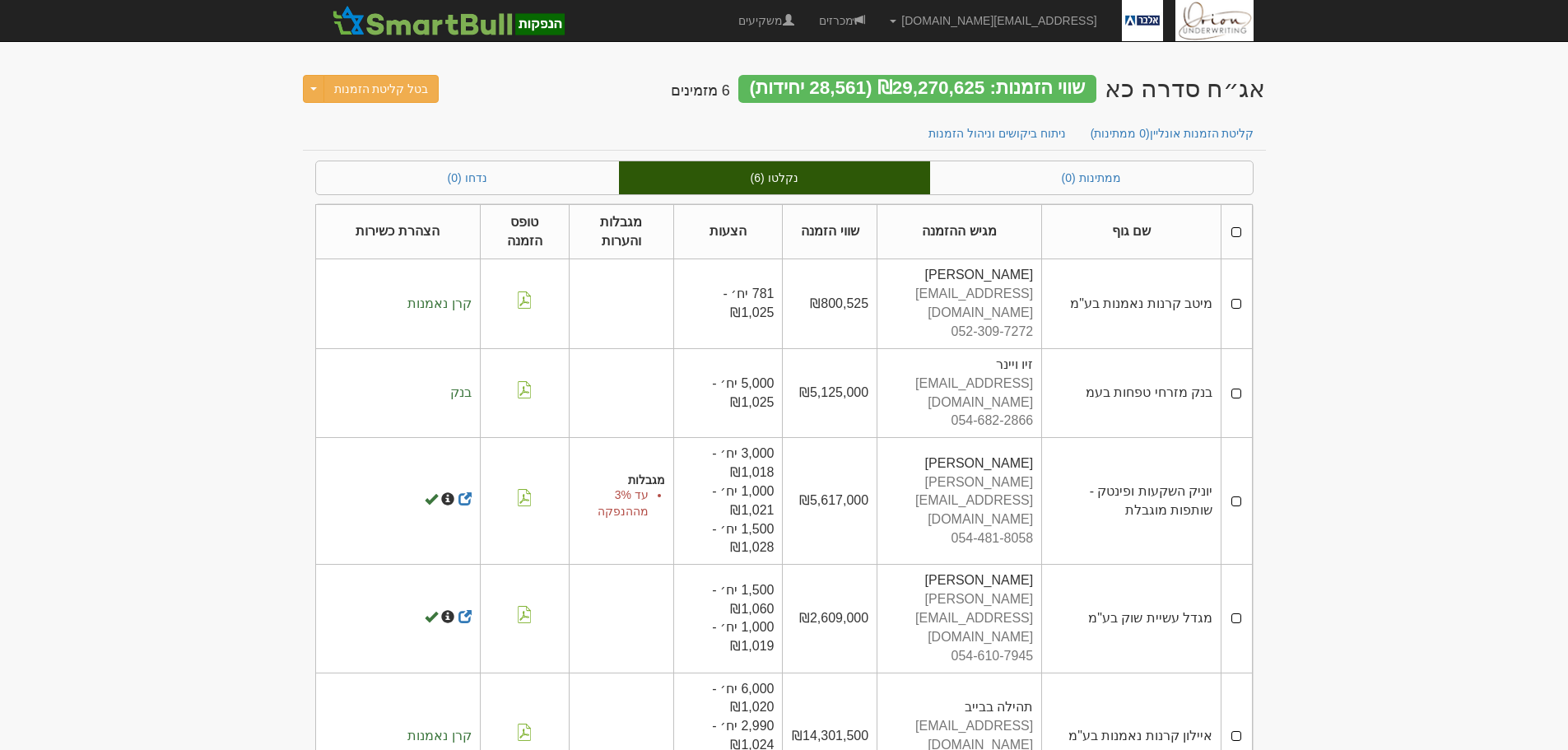
drag, startPoint x: 644, startPoint y: 89, endPoint x: 1304, endPoint y: 91, distance: 660.0
click at [1304, 91] on body "[EMAIL_ADDRESS][DOMAIN_NAME] הגדרות חשבונות הנפקה תבניות הודעות קיבול" at bounding box center [784, 463] width 1568 height 926
click at [1304, 93] on body "[EMAIL_ADDRESS][DOMAIN_NAME] הגדרות חשבונות הנפקה תבניות הודעות קיבול" at bounding box center [784, 463] width 1568 height 926
click at [1355, 151] on body "[EMAIL_ADDRESS][DOMAIN_NAME] הגדרות חשבונות הנפקה תבניות הודעות קיבול" at bounding box center [784, 463] width 1568 height 926
